Goal: Information Seeking & Learning: Understand process/instructions

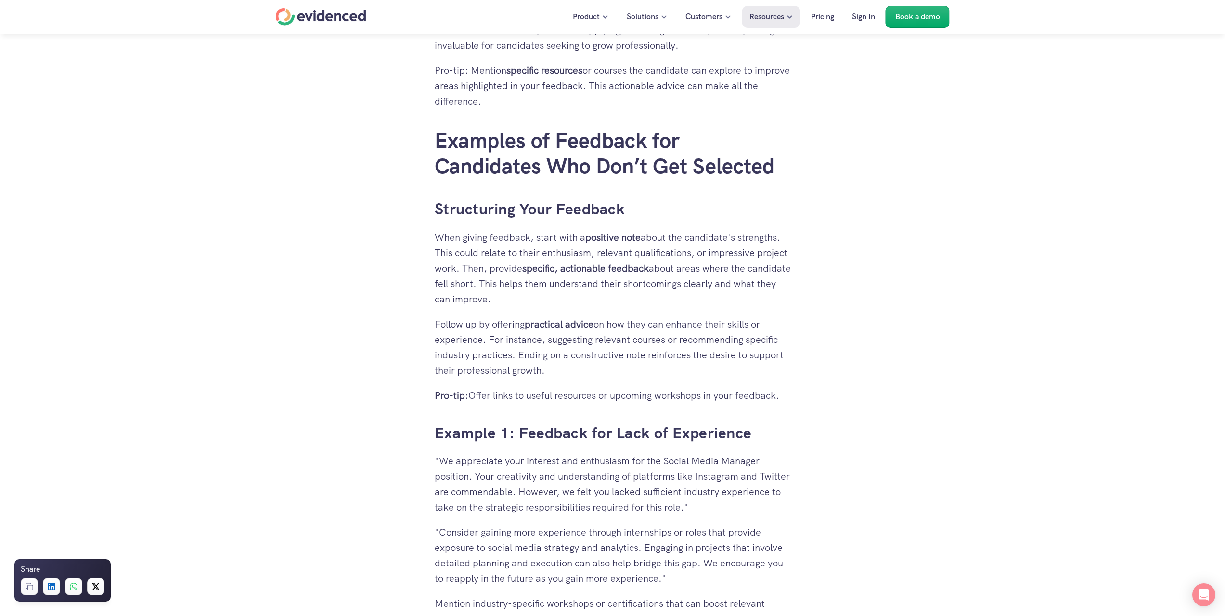
scroll to position [1830, 0]
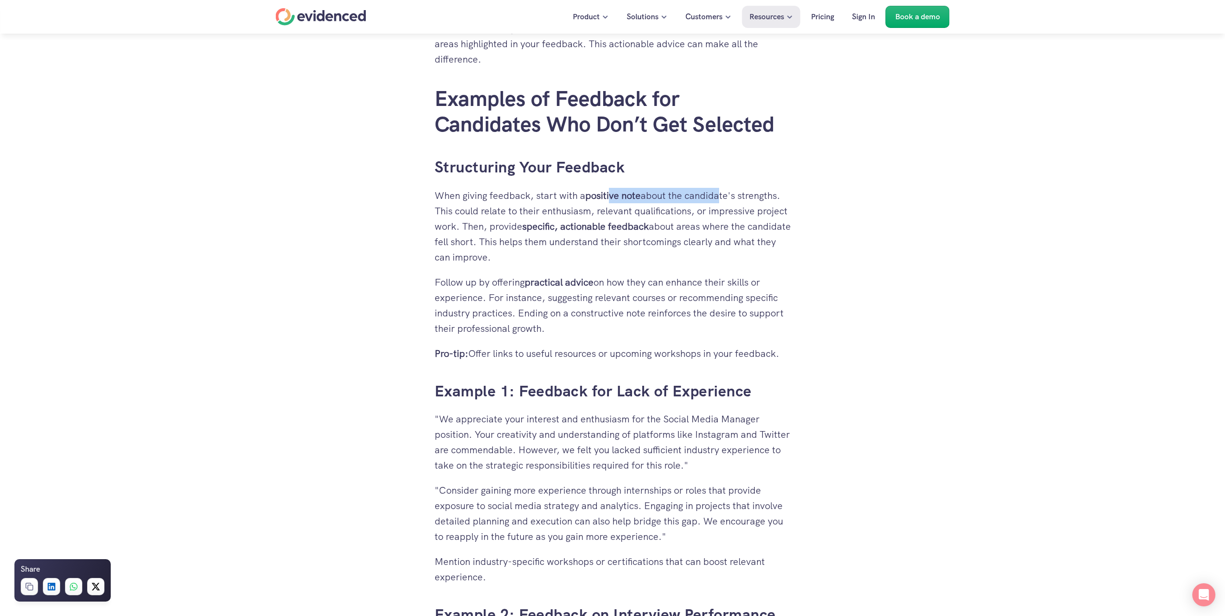
drag, startPoint x: 614, startPoint y: 192, endPoint x: 720, endPoint y: 193, distance: 105.9
click at [720, 193] on p "When giving feedback, start with a positive note about the candidate's strength…" at bounding box center [613, 226] width 356 height 77
click at [718, 201] on p "When giving feedback, start with a positive note about the candidate's strength…" at bounding box center [613, 226] width 356 height 77
click at [586, 212] on p "When giving feedback, start with a positive note about the candidate's strength…" at bounding box center [613, 226] width 356 height 77
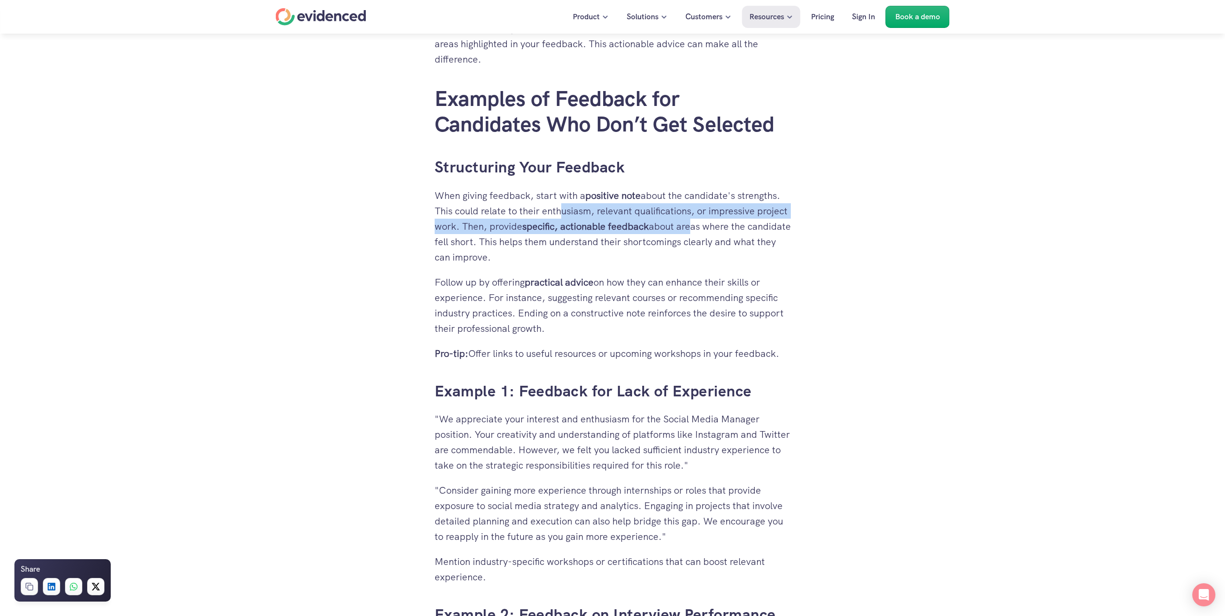
drag, startPoint x: 556, startPoint y: 217, endPoint x: 696, endPoint y: 224, distance: 140.3
click at [695, 224] on p "When giving feedback, start with a positive note about the candidate's strength…" at bounding box center [613, 226] width 356 height 77
drag, startPoint x: 696, startPoint y: 224, endPoint x: 712, endPoint y: 228, distance: 16.0
click at [698, 224] on p "When giving feedback, start with a positive note about the candidate's strength…" at bounding box center [613, 226] width 356 height 77
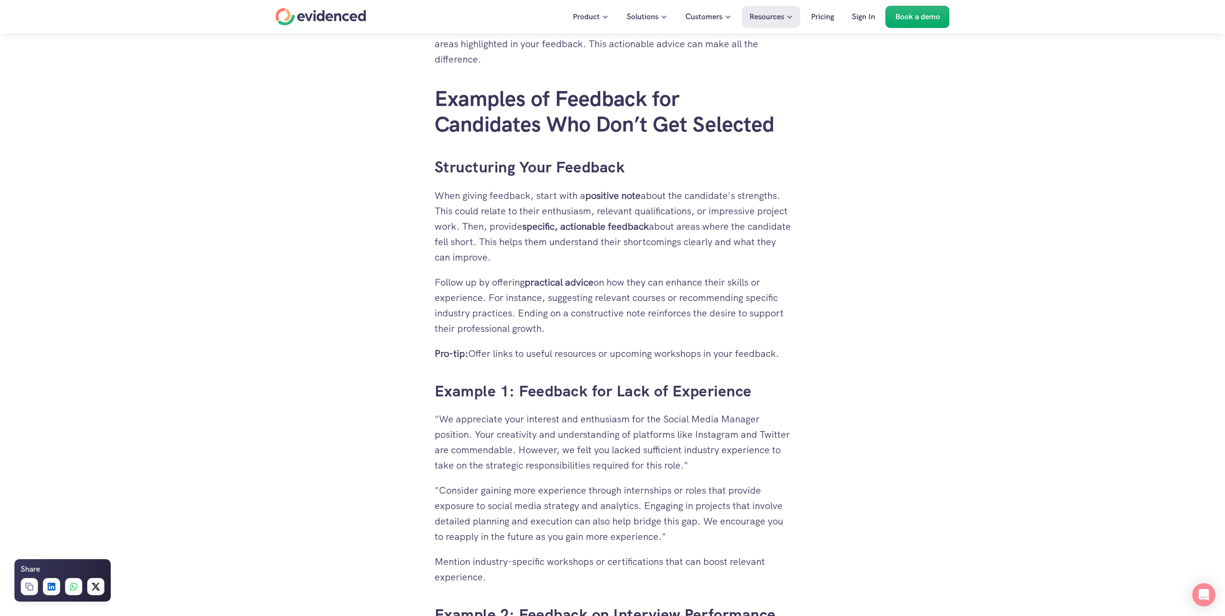
click at [713, 229] on p "When giving feedback, start with a positive note about the candidate's strength…" at bounding box center [613, 226] width 356 height 77
drag, startPoint x: 524, startPoint y: 234, endPoint x: 625, endPoint y: 241, distance: 101.3
click at [625, 241] on p "When giving feedback, start with a positive note about the candidate's strength…" at bounding box center [613, 226] width 356 height 77
click at [626, 241] on p "When giving feedback, start with a positive note about the candidate's strength…" at bounding box center [613, 226] width 356 height 77
drag, startPoint x: 508, startPoint y: 286, endPoint x: 646, endPoint y: 283, distance: 137.3
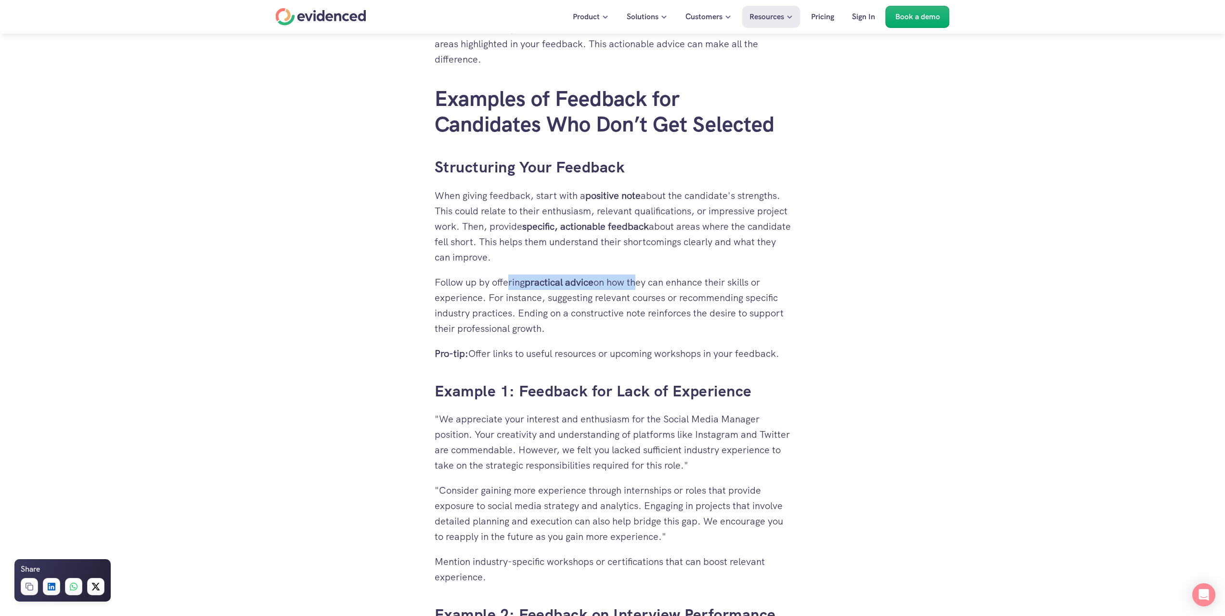
click at [641, 282] on p "Follow up by offering practical advice on how they can enhance their skills or …" at bounding box center [613, 305] width 356 height 62
click at [593, 302] on p "Follow up by offering practical advice on how they can enhance their skills or …" at bounding box center [613, 305] width 356 height 62
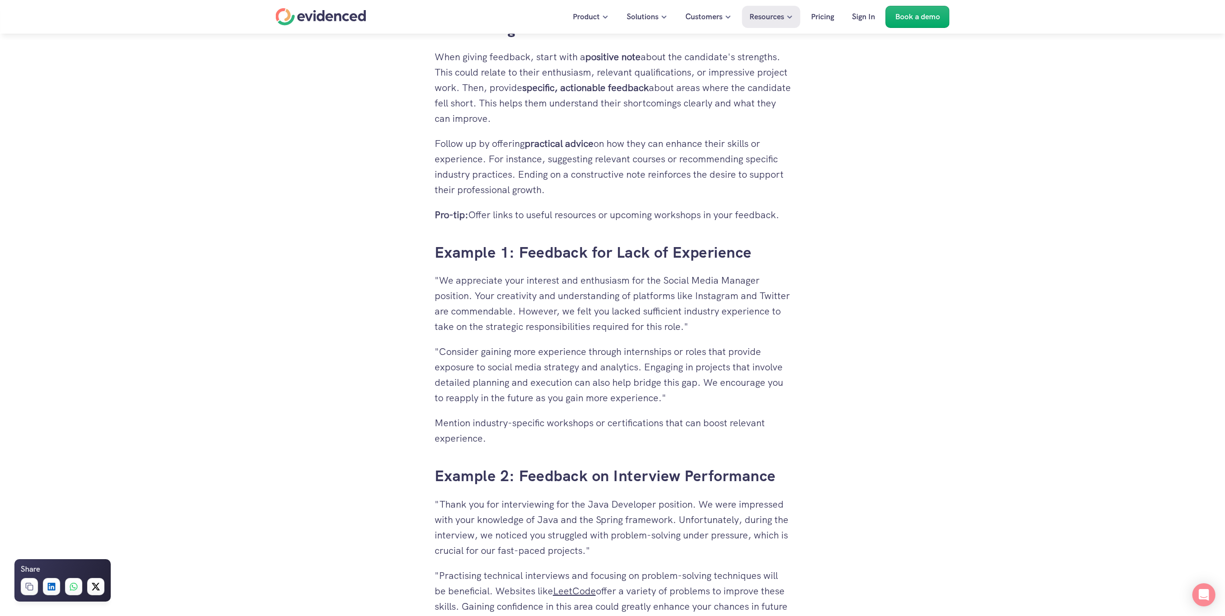
scroll to position [1974, 0]
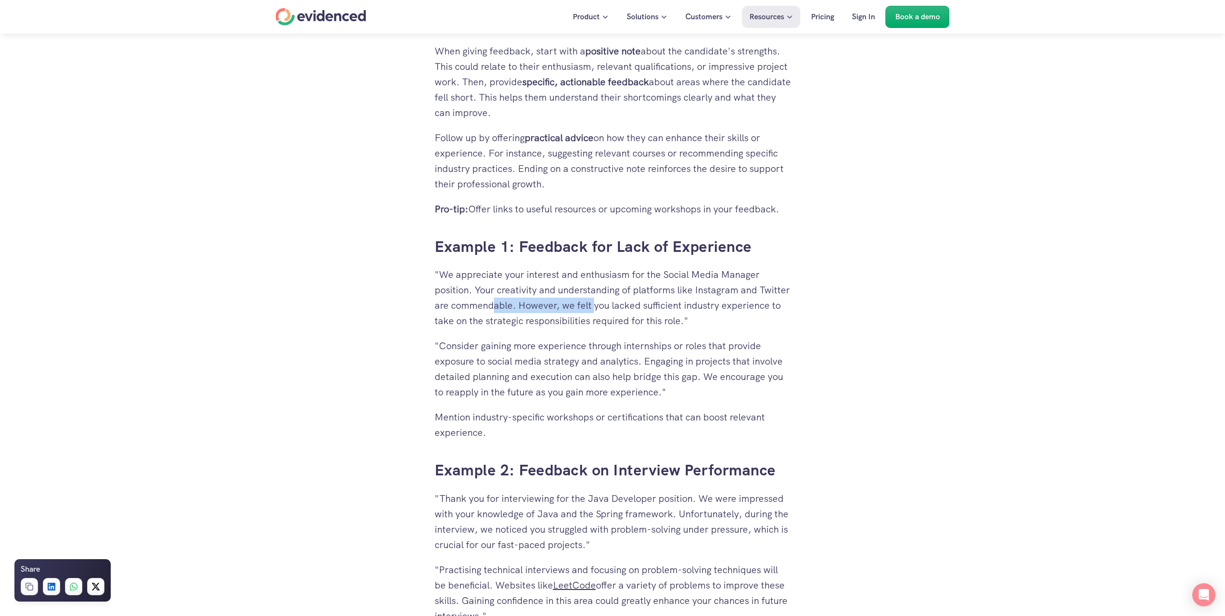
drag, startPoint x: 525, startPoint y: 298, endPoint x: 625, endPoint y: 307, distance: 100.0
click at [625, 307] on p ""We appreciate your interest and enthusiasm for the Social Media Manager positi…" at bounding box center [613, 298] width 356 height 62
click at [617, 287] on p ""We appreciate your interest and enthusiasm for the Social Media Manager positi…" at bounding box center [613, 298] width 356 height 62
